Goal: Transaction & Acquisition: Purchase product/service

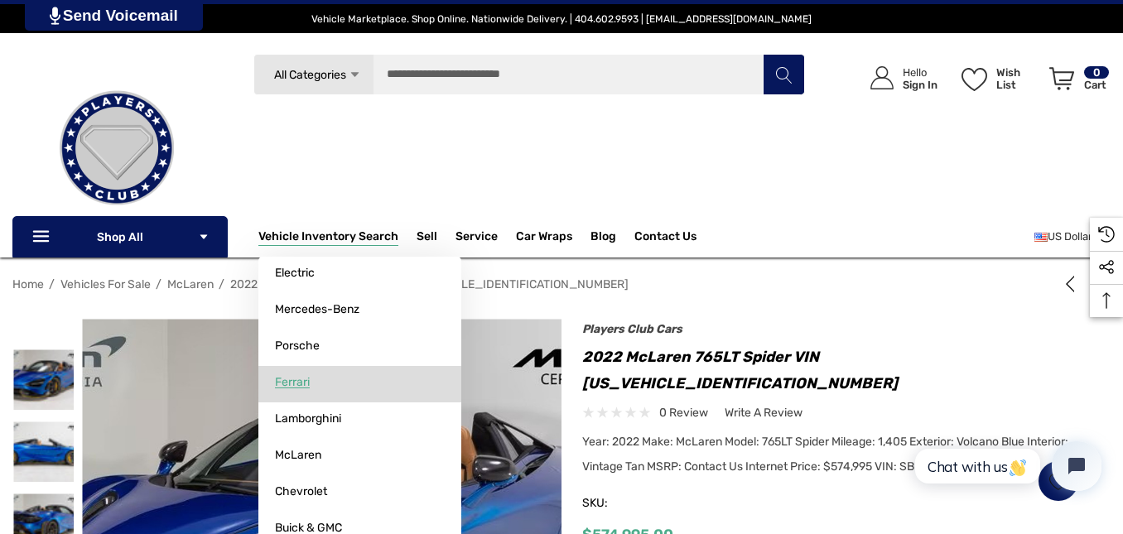
click at [284, 384] on span "Ferrari" at bounding box center [292, 382] width 35 height 15
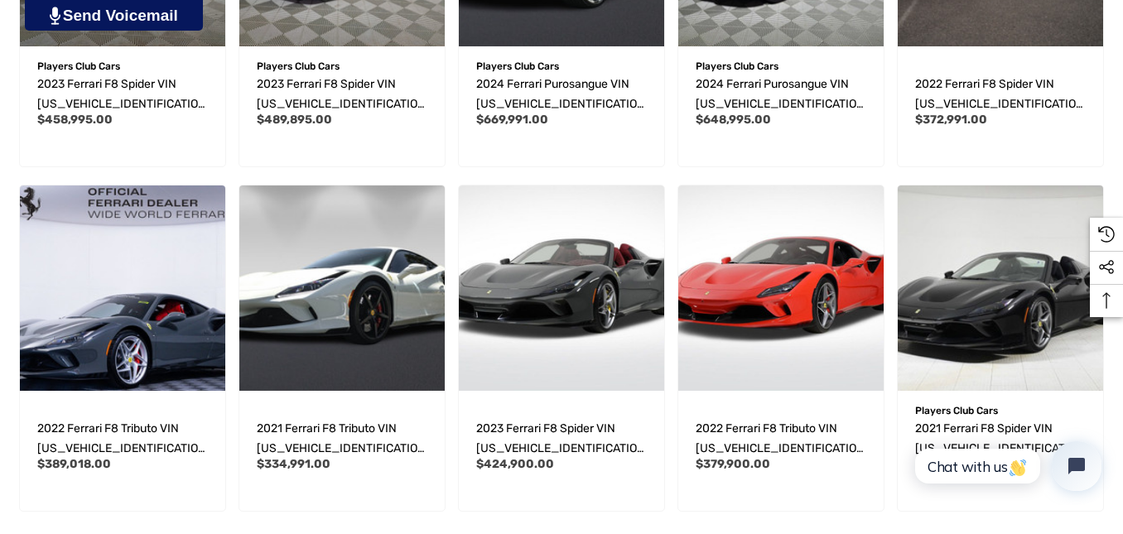
scroll to position [1076, 0]
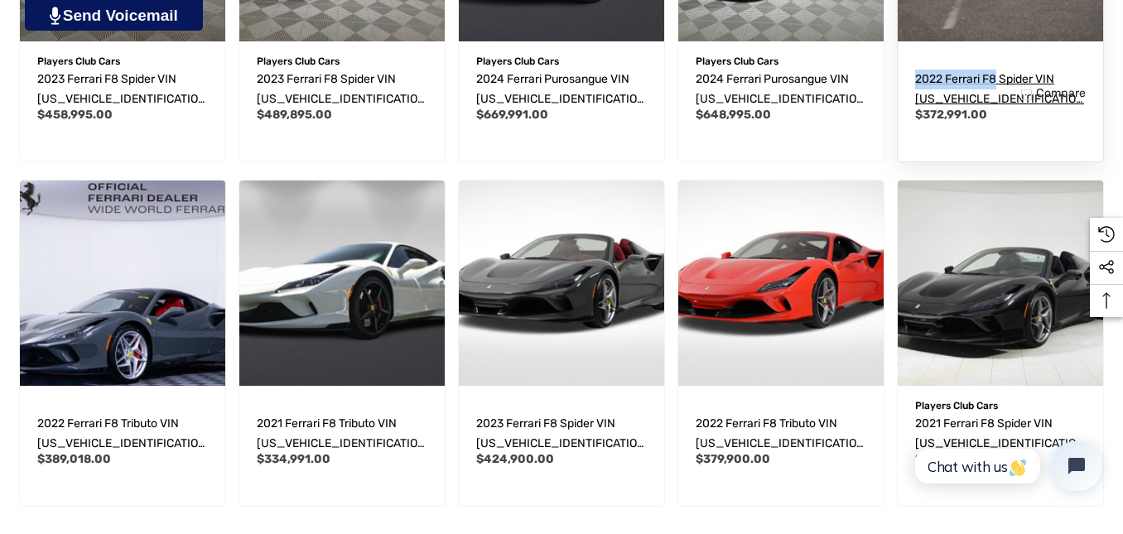
drag, startPoint x: 911, startPoint y: 74, endPoint x: 998, endPoint y: 75, distance: 86.1
click at [998, 75] on div "2022 Ferrari F8 Spider VIN [US_VEHICLE_IDENTIFICATION_NUMBER] Year: 2021 Make: …" at bounding box center [999, 97] width 205 height 128
